Goal: Book appointment/travel/reservation

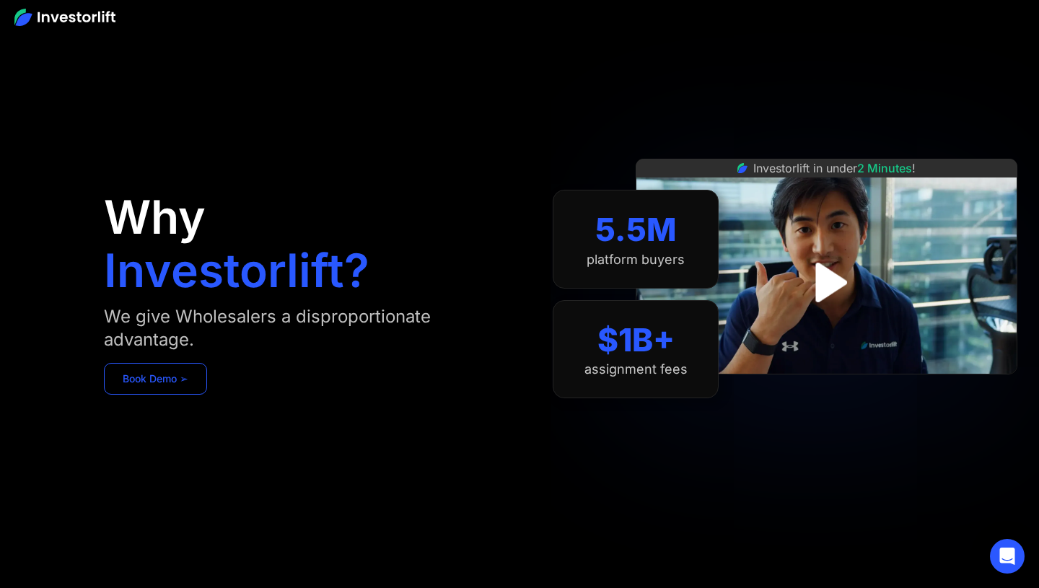
click at [166, 380] on link "Book Demo ➢" at bounding box center [155, 379] width 103 height 32
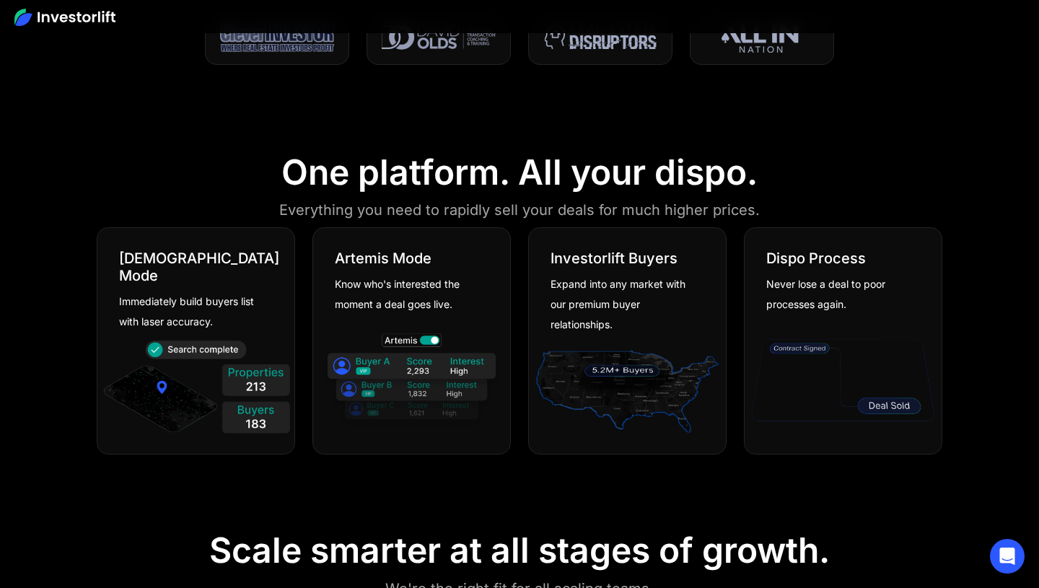
scroll to position [783, 0]
click at [889, 405] on img at bounding box center [843, 379] width 190 height 102
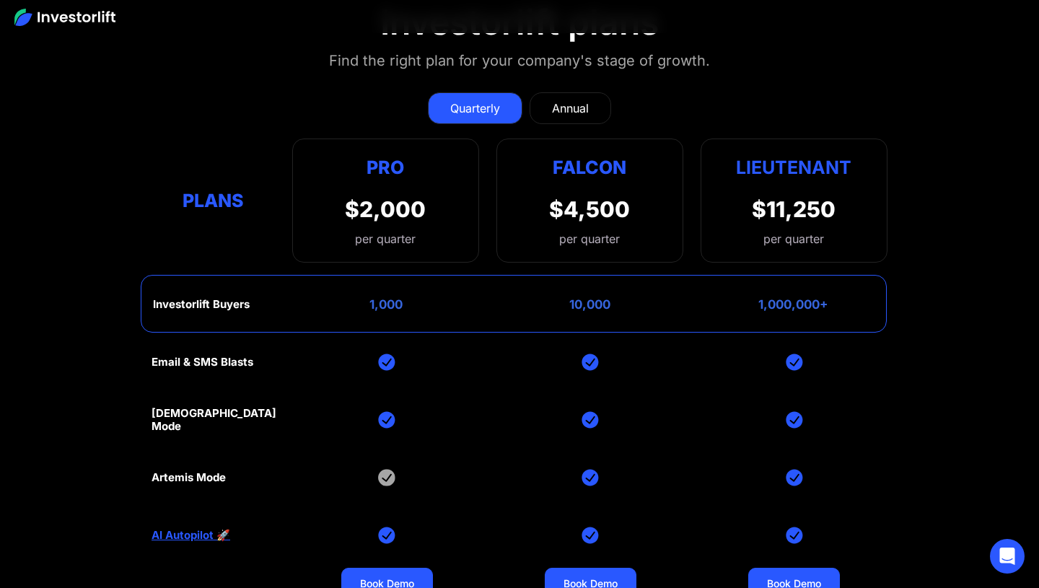
scroll to position [5746, 0]
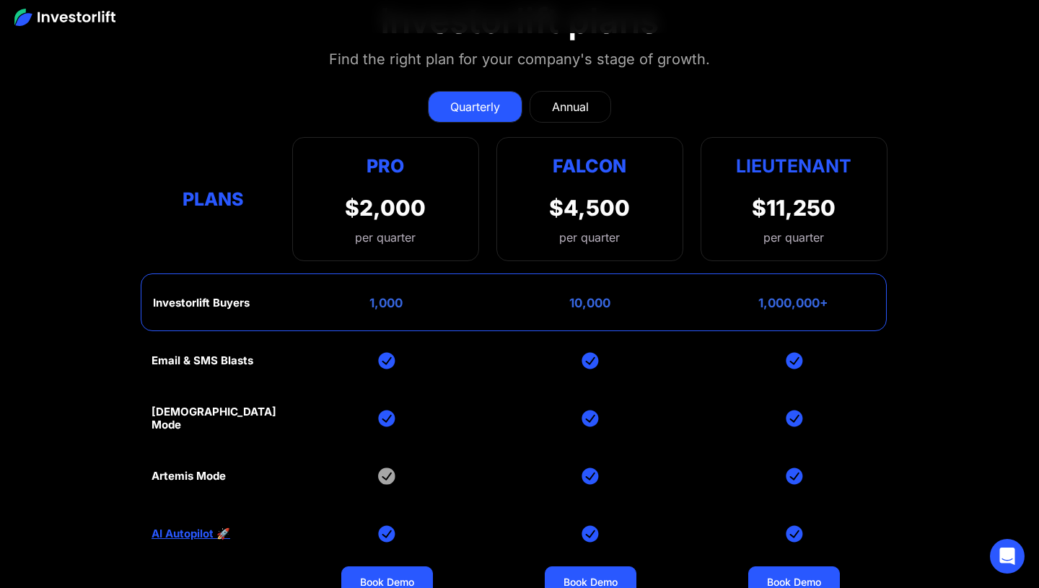
click at [180, 537] on link "AI Autopilot 🚀" at bounding box center [190, 533] width 79 height 13
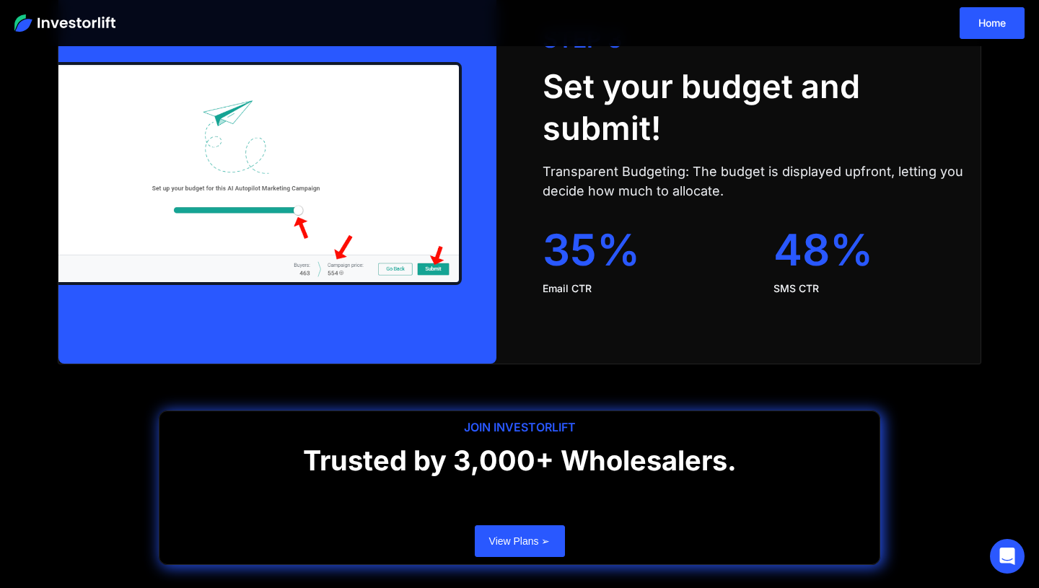
scroll to position [2982, 0]
